Goal: Task Accomplishment & Management: Complete application form

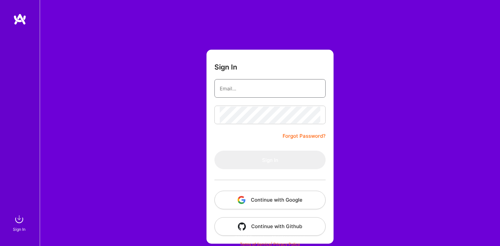
type input "[EMAIL_ADDRESS][PERSON_NAME][DOMAIN_NAME]"
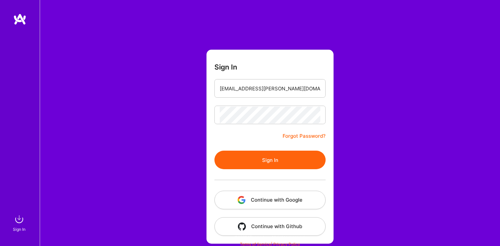
click at [259, 142] on form "Sign In [EMAIL_ADDRESS][PERSON_NAME][DOMAIN_NAME] Forgot Password? Sign In Cont…" at bounding box center [270, 147] width 127 height 194
click at [261, 160] on button "Sign In" at bounding box center [269, 160] width 111 height 19
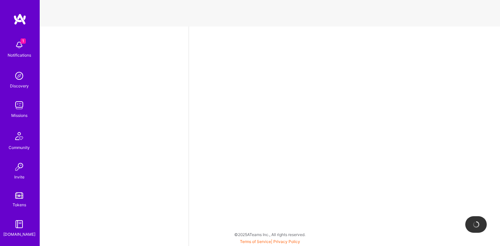
select select "US"
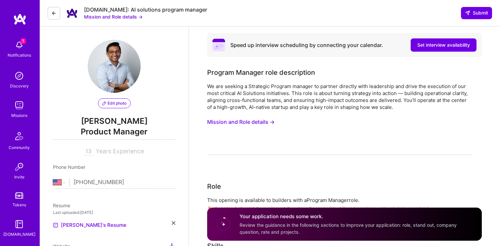
click at [19, 46] on img at bounding box center [19, 44] width 13 height 13
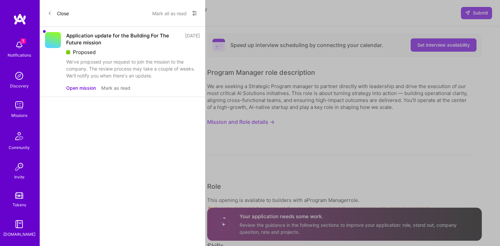
click at [85, 89] on button "Open mission" at bounding box center [81, 87] width 30 height 7
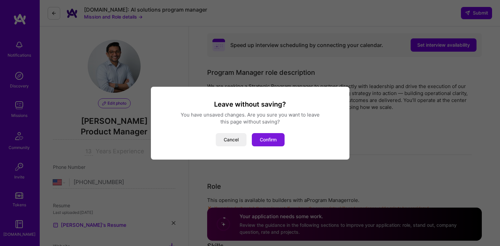
click at [262, 141] on button "Confirm" at bounding box center [268, 139] width 33 height 13
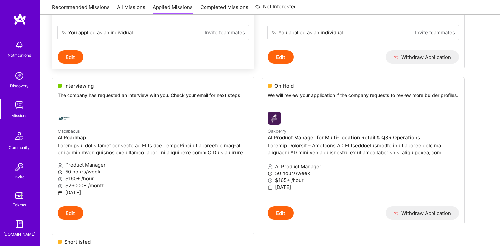
scroll to position [219, 0]
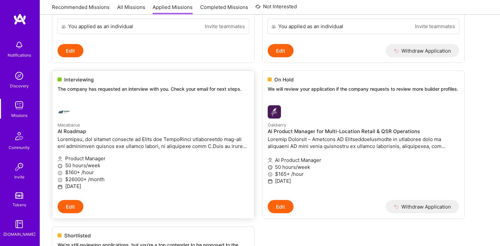
click at [160, 108] on div at bounding box center [121, 111] width 127 height 13
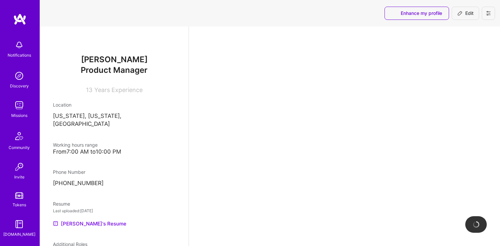
select select "US"
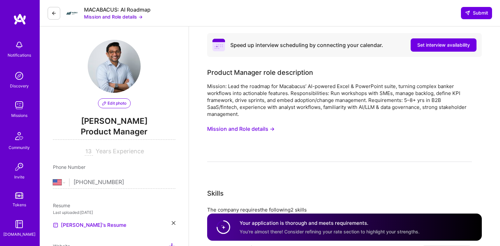
click at [218, 128] on button "Mission and Role details →" at bounding box center [241, 129] width 68 height 12
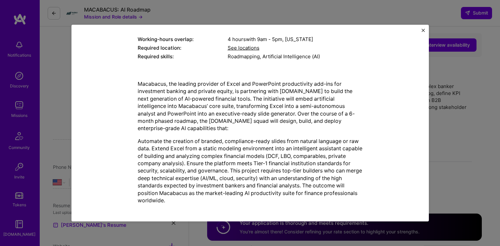
scroll to position [117, 0]
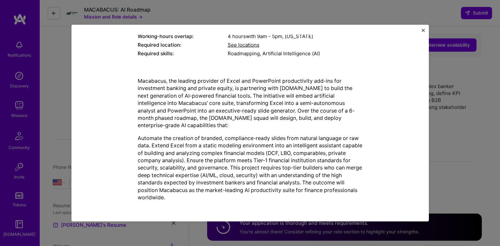
click at [423, 29] on img "Close" at bounding box center [423, 29] width 3 height 3
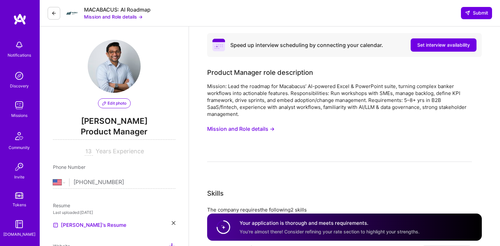
click at [20, 102] on img at bounding box center [19, 105] width 13 height 13
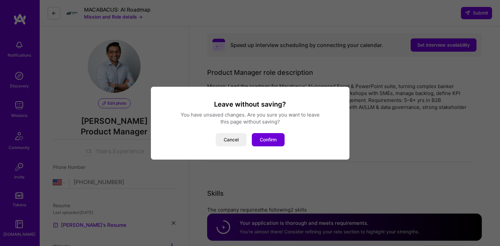
click at [26, 46] on div "Leave without saving? You have unsaved changes. Are you sure you want to leave …" at bounding box center [250, 123] width 500 height 246
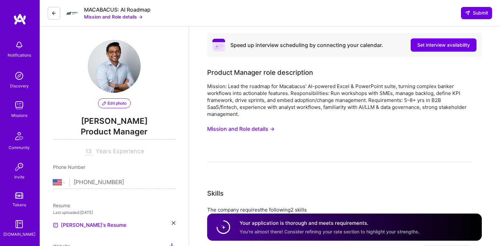
click at [19, 48] on img at bounding box center [19, 44] width 13 height 13
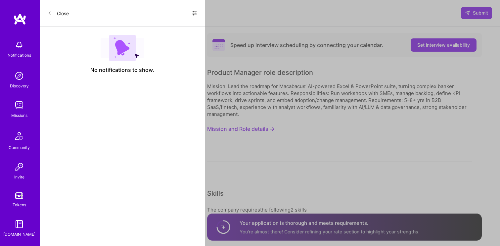
click at [63, 13] on button "Close" at bounding box center [58, 13] width 21 height 11
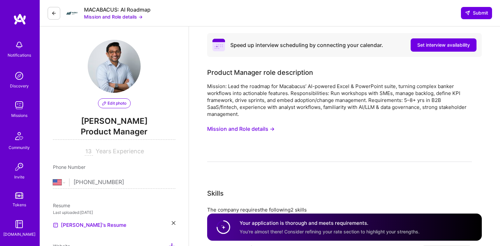
click at [21, 113] on div "Missions" at bounding box center [19, 115] width 16 height 7
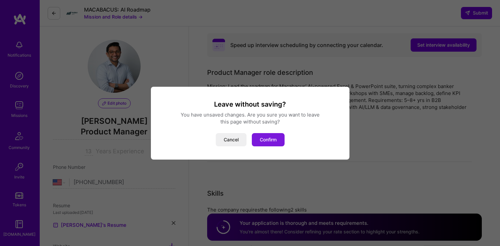
click at [264, 138] on button "Confirm" at bounding box center [268, 139] width 33 height 13
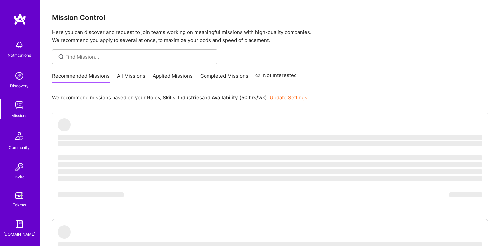
click at [168, 76] on link "Applied Missions" at bounding box center [173, 77] width 40 height 11
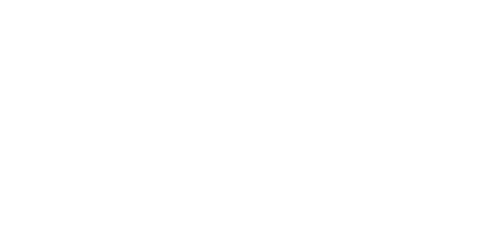
scroll to position [426, 0]
click at [0, 0] on p "$130+ /hour" at bounding box center [0, 0] width 0 height 0
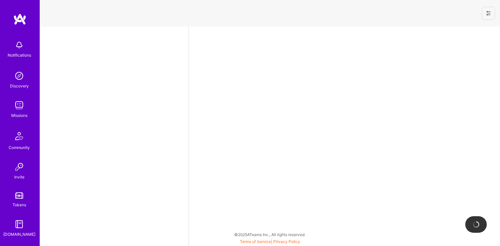
select select "US"
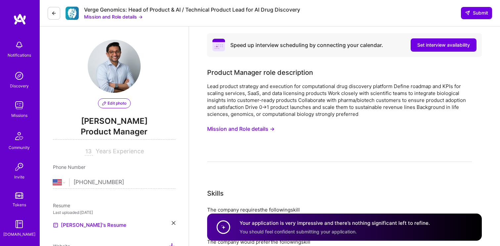
click at [53, 17] on button at bounding box center [54, 13] width 13 height 13
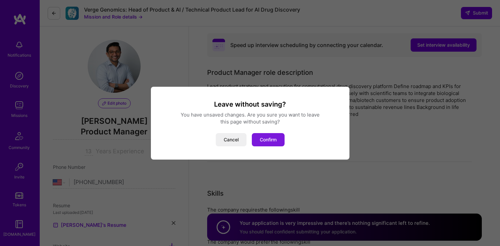
click at [262, 143] on button "Confirm" at bounding box center [268, 139] width 33 height 13
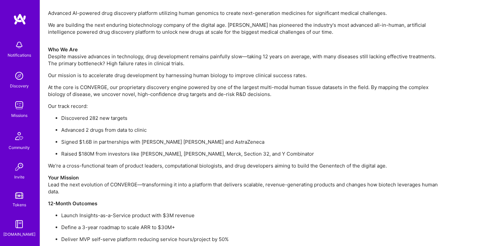
scroll to position [467, 0]
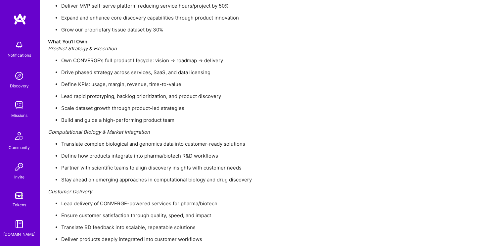
click at [119, 105] on p "Scale dataset growth through product-led strategies" at bounding box center [253, 108] width 384 height 7
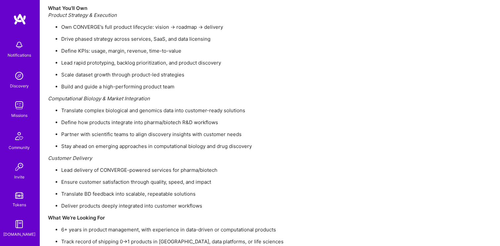
scroll to position [741, 0]
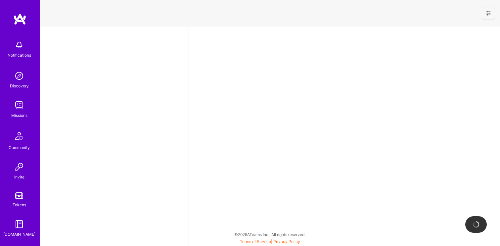
select select "US"
